Goal: Transaction & Acquisition: Purchase product/service

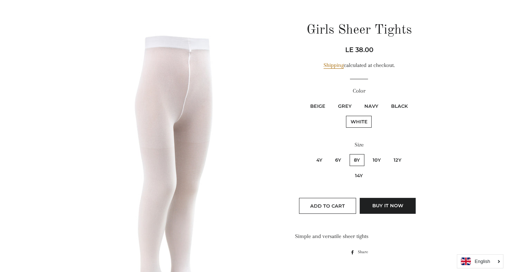
scroll to position [66, 0]
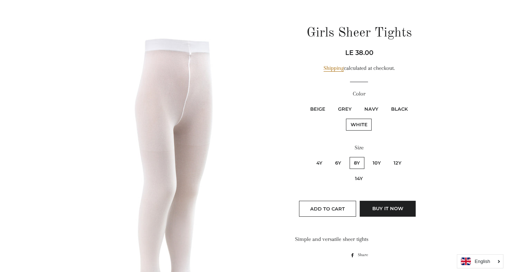
click at [314, 161] on label "4y" at bounding box center [319, 163] width 15 height 12
click at [311, 156] on input "4y" at bounding box center [311, 156] width 0 height 0
radio input "true"
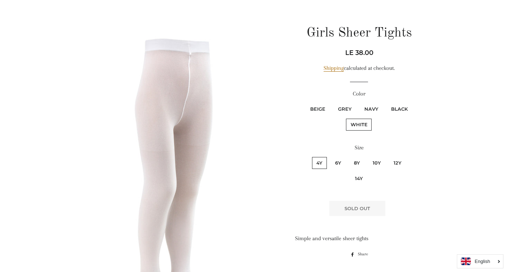
click at [331, 162] on label "6y" at bounding box center [338, 163] width 15 height 12
click at [330, 156] on input "6y" at bounding box center [330, 156] width 0 height 0
radio input "true"
click at [368, 162] on label "10y" at bounding box center [376, 163] width 17 height 12
click at [367, 156] on input "10y" at bounding box center [367, 156] width 0 height 0
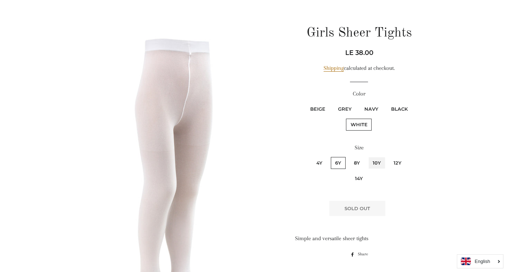
radio input "true"
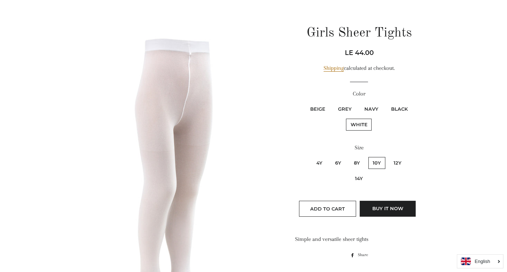
click at [389, 161] on label "12y" at bounding box center [397, 163] width 17 height 12
click at [388, 156] on input "12y" at bounding box center [388, 156] width 0 height 0
radio input "true"
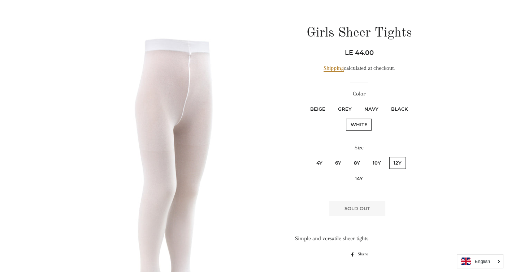
click at [395, 162] on fieldset "4y 6y 8y 10y 12y 14y" at bounding box center [359, 174] width 127 height 36
click at [350, 161] on label "8y" at bounding box center [357, 163] width 15 height 12
click at [348, 156] on input "8y" at bounding box center [348, 156] width 0 height 0
radio input "true"
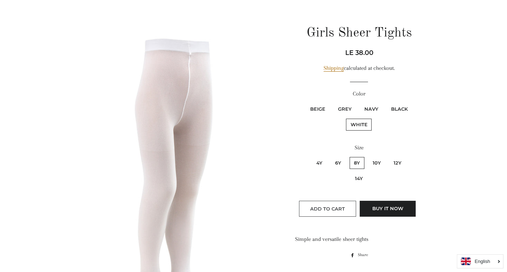
click at [329, 200] on button "Add to Cart" at bounding box center [327, 208] width 57 height 16
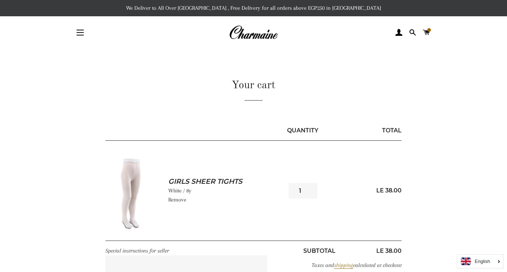
scroll to position [36, 0]
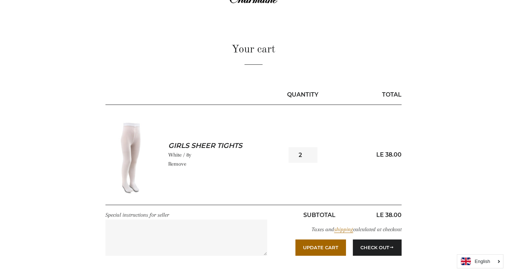
click at [311, 152] on input "2" at bounding box center [303, 155] width 29 height 16
type input "3"
click at [311, 151] on input "3" at bounding box center [303, 155] width 29 height 16
click at [321, 247] on button "Update Cart" at bounding box center [320, 247] width 51 height 16
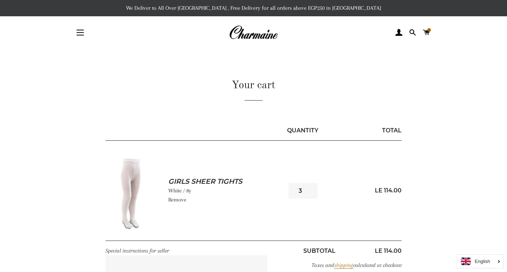
scroll to position [72, 0]
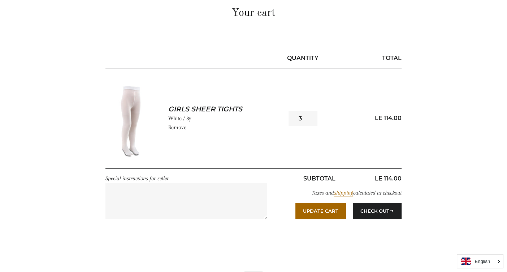
click at [174, 125] on link "Remove" at bounding box center [177, 127] width 18 height 6
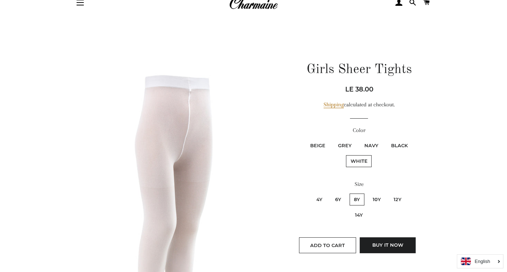
scroll to position [36, 0]
